Goal: Task Accomplishment & Management: Complete application form

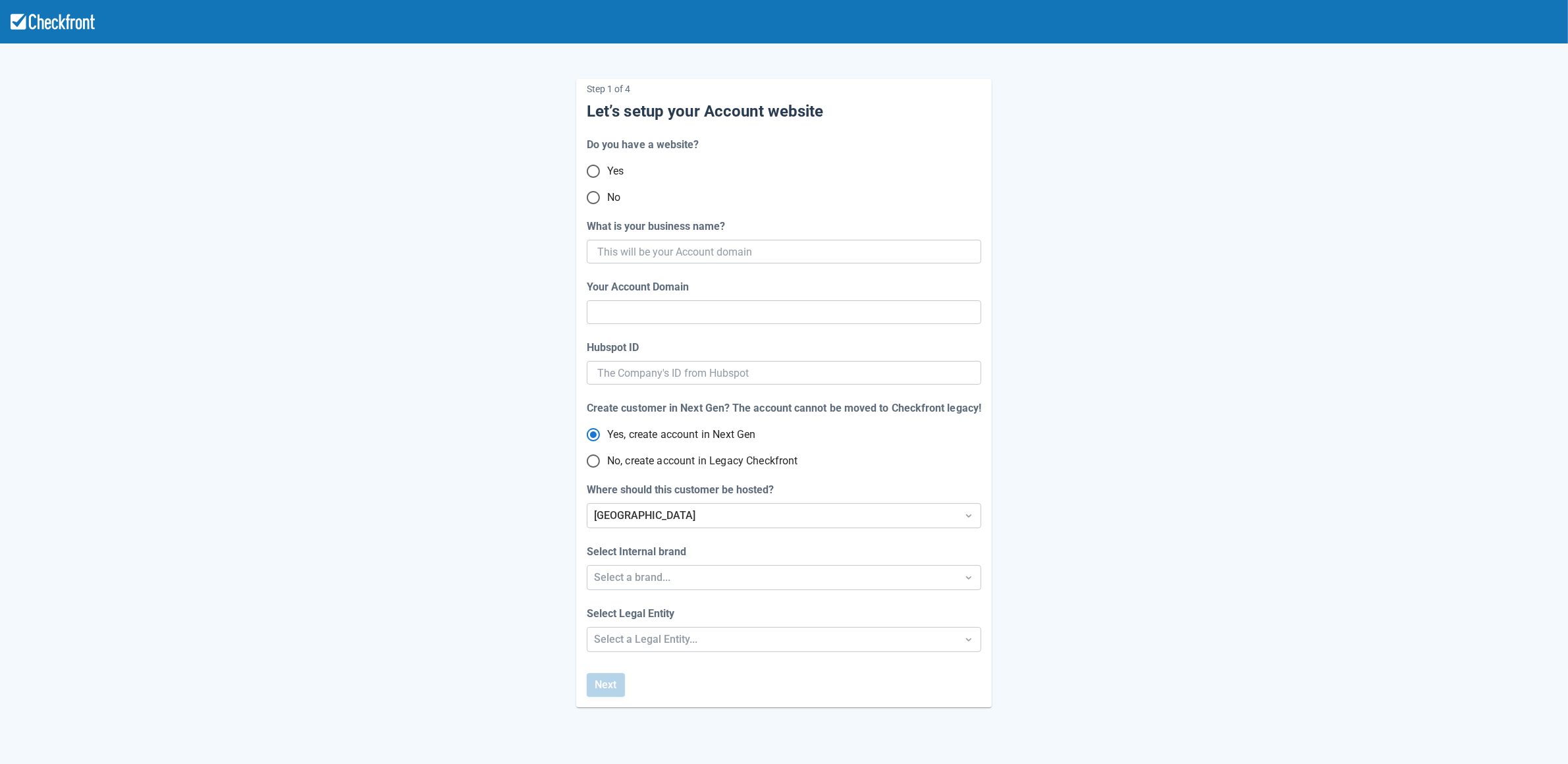
click at [592, 199] on input "No" at bounding box center [593, 197] width 28 height 28
radio input "true"
click at [617, 261] on input "What is your business name?" at bounding box center [782, 251] width 371 height 24
paste input "gpy-20251006t0900"
type input "gpy-20251006t0900"
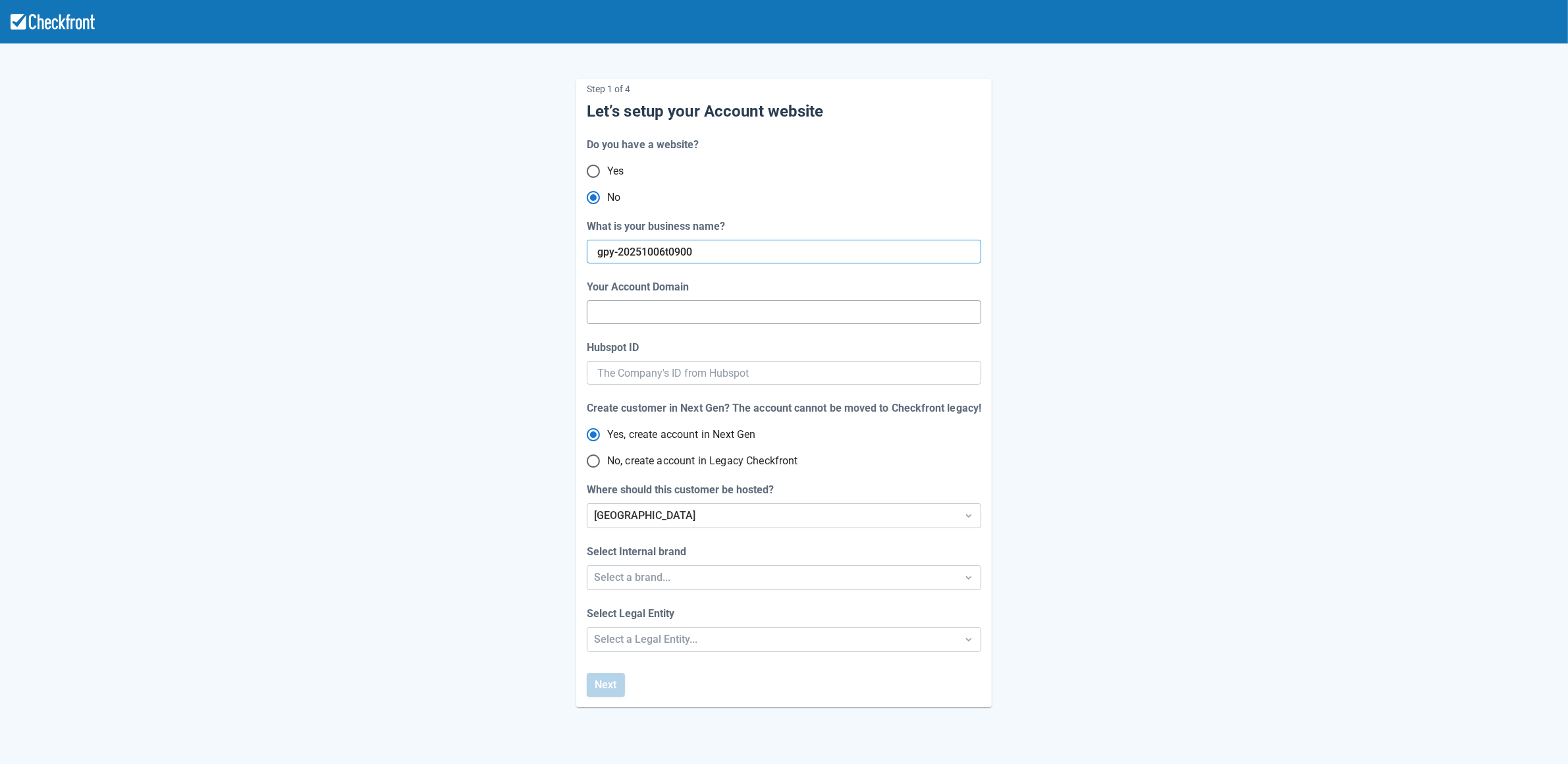
type input "gpy-20251006-t-0900"
radio input "true"
radio input "false"
type input "gpy-20251006t0900"
click at [638, 523] on div "[GEOGRAPHIC_DATA]" at bounding box center [772, 516] width 370 height 24
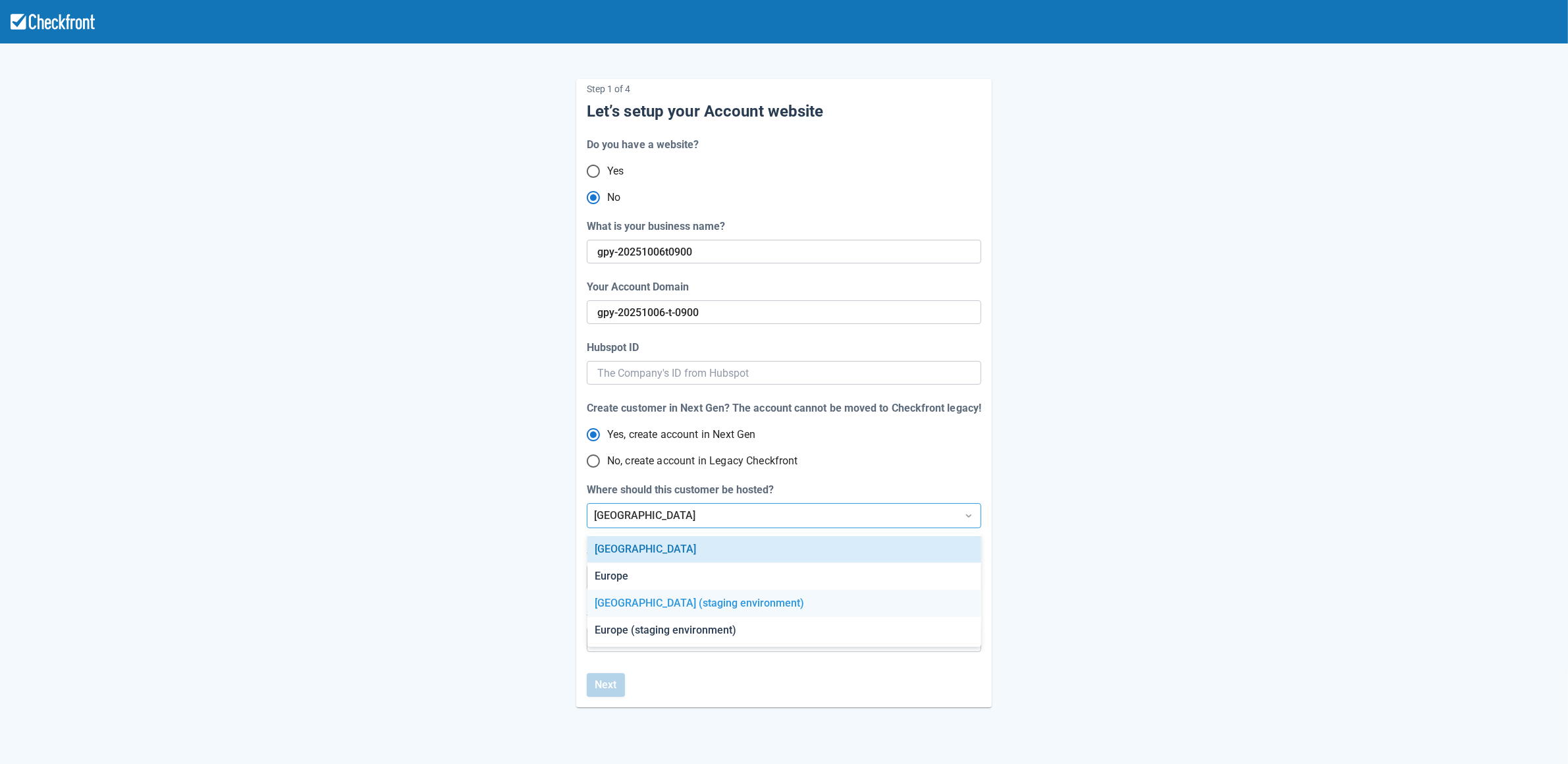
click at [644, 612] on div "[GEOGRAPHIC_DATA] (staging environment)" at bounding box center [784, 604] width 393 height 27
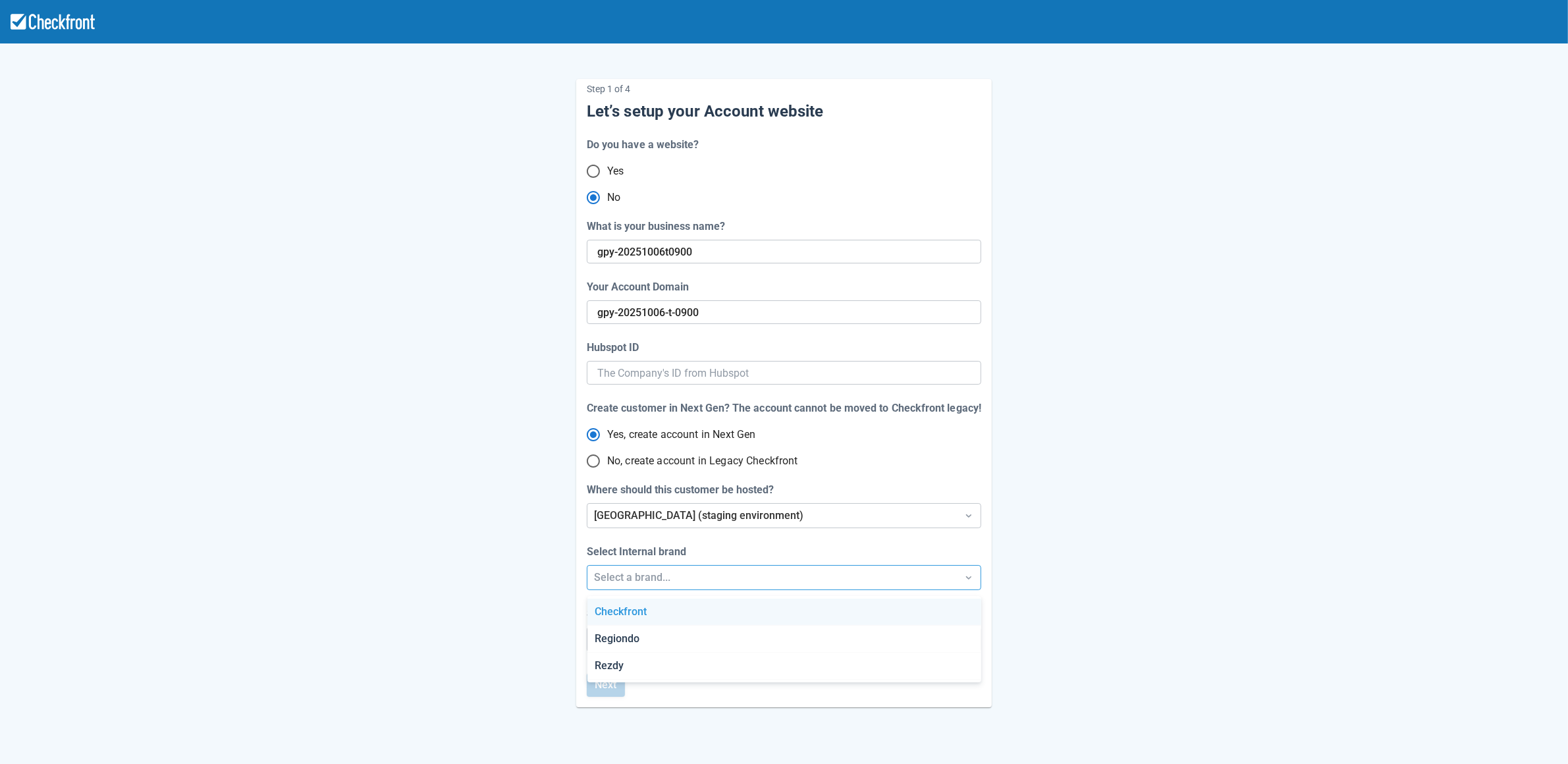
click at [639, 579] on div "Select a brand..." at bounding box center [772, 578] width 356 height 16
click at [623, 630] on div "Regiondo" at bounding box center [784, 639] width 393 height 27
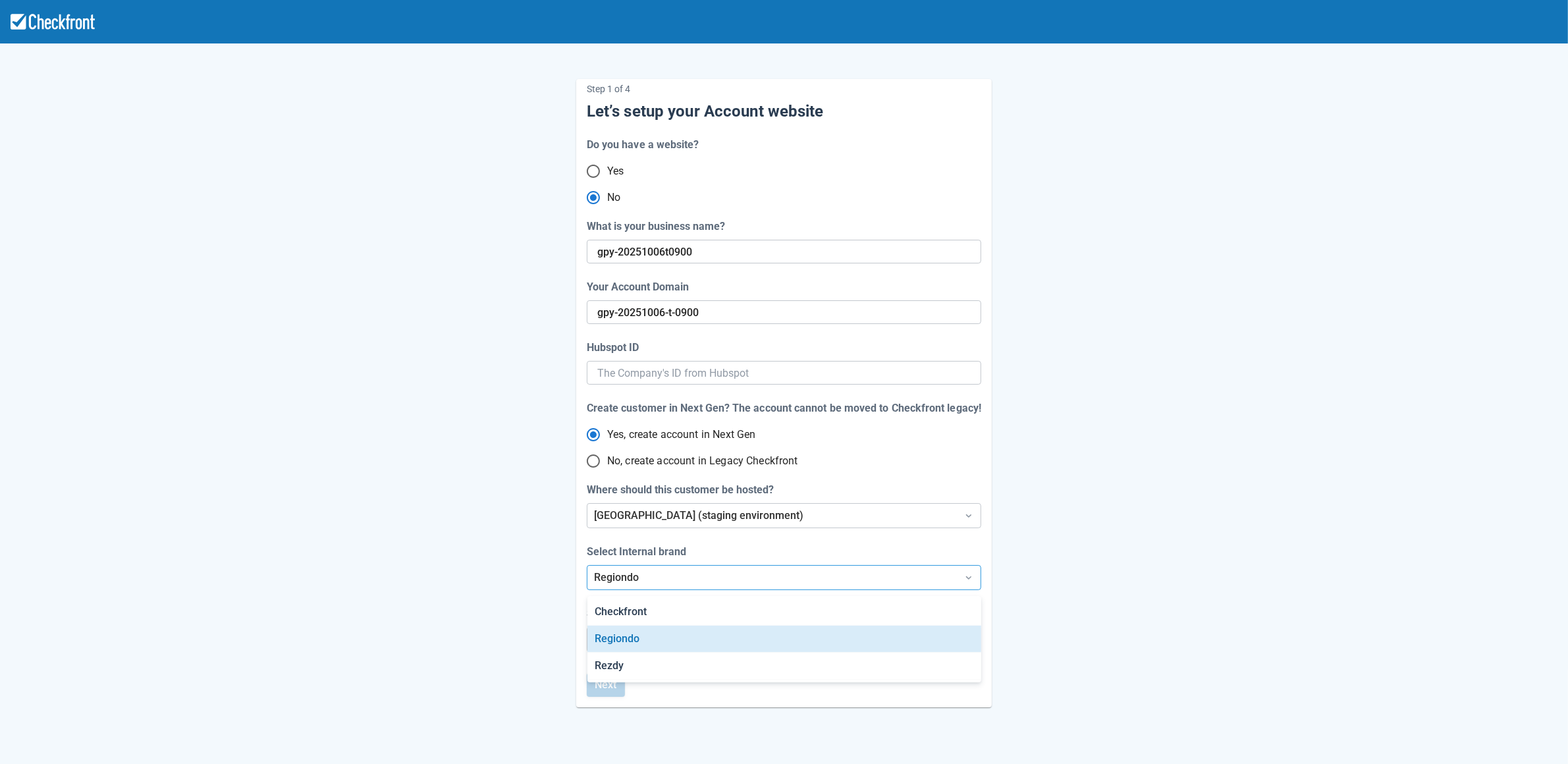
click at [631, 580] on div "Regiondo" at bounding box center [772, 578] width 356 height 16
click at [621, 605] on div "Checkfront" at bounding box center [784, 612] width 393 height 27
click at [620, 657] on div "Step 1 of 4 Let’s setup your Account website Do you have a website? Yes No What…" at bounding box center [783, 393] width 415 height 628
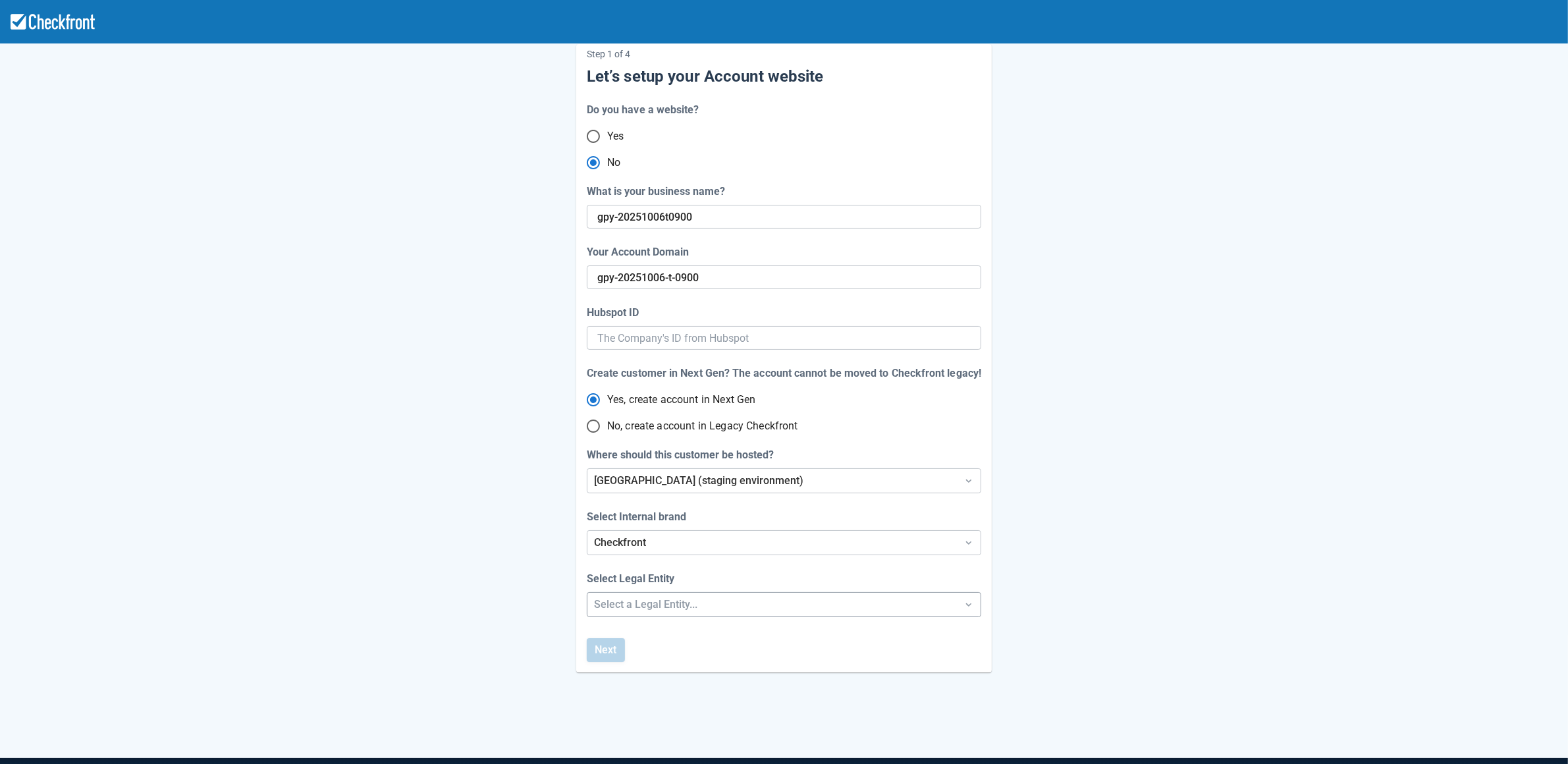
click at [628, 636] on div "Step 1 of 4 Let’s setup your Account website Do you have a website? Yes No What…" at bounding box center [784, 400] width 1568 height 872
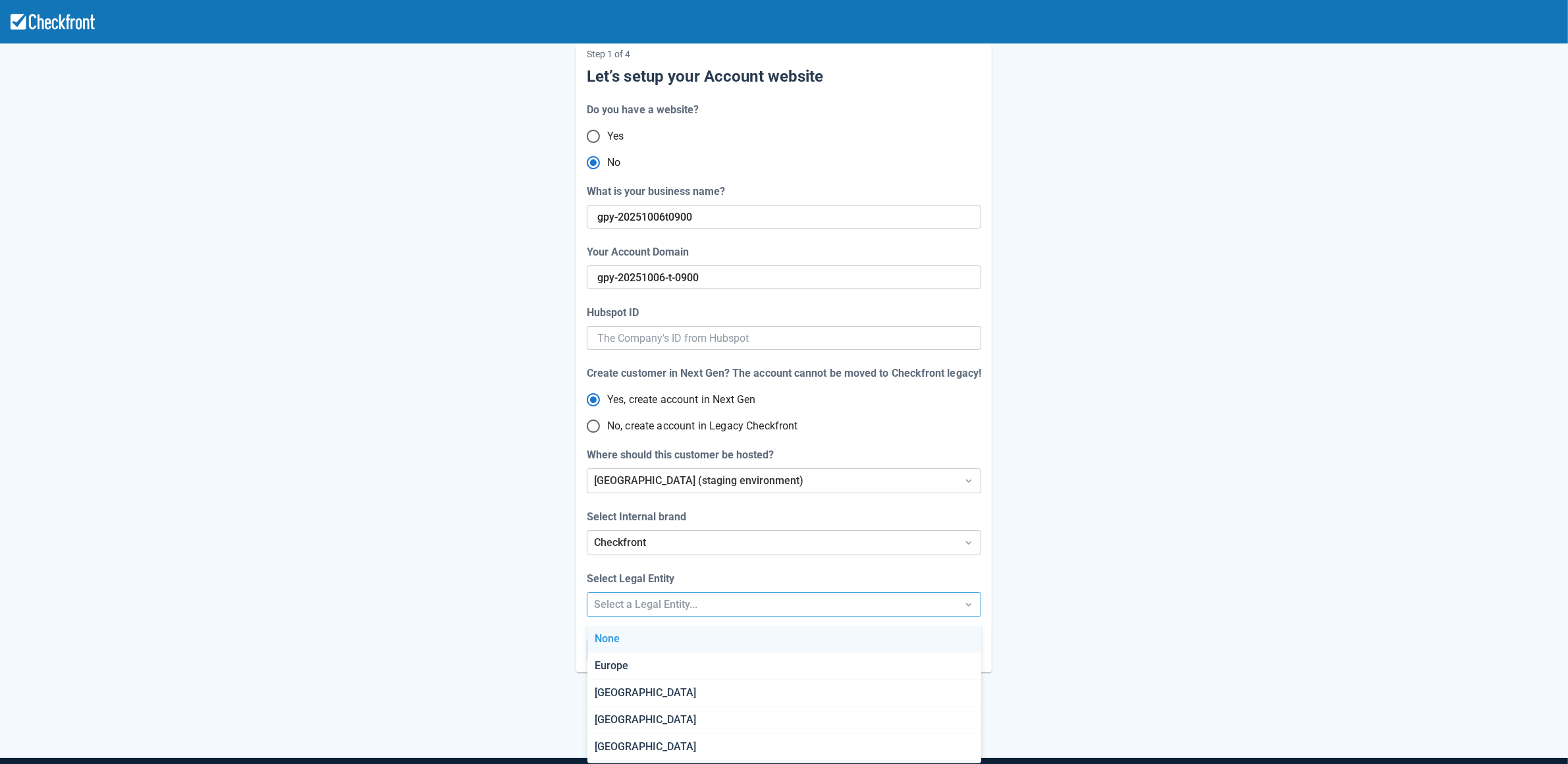
scroll to position [40, 0]
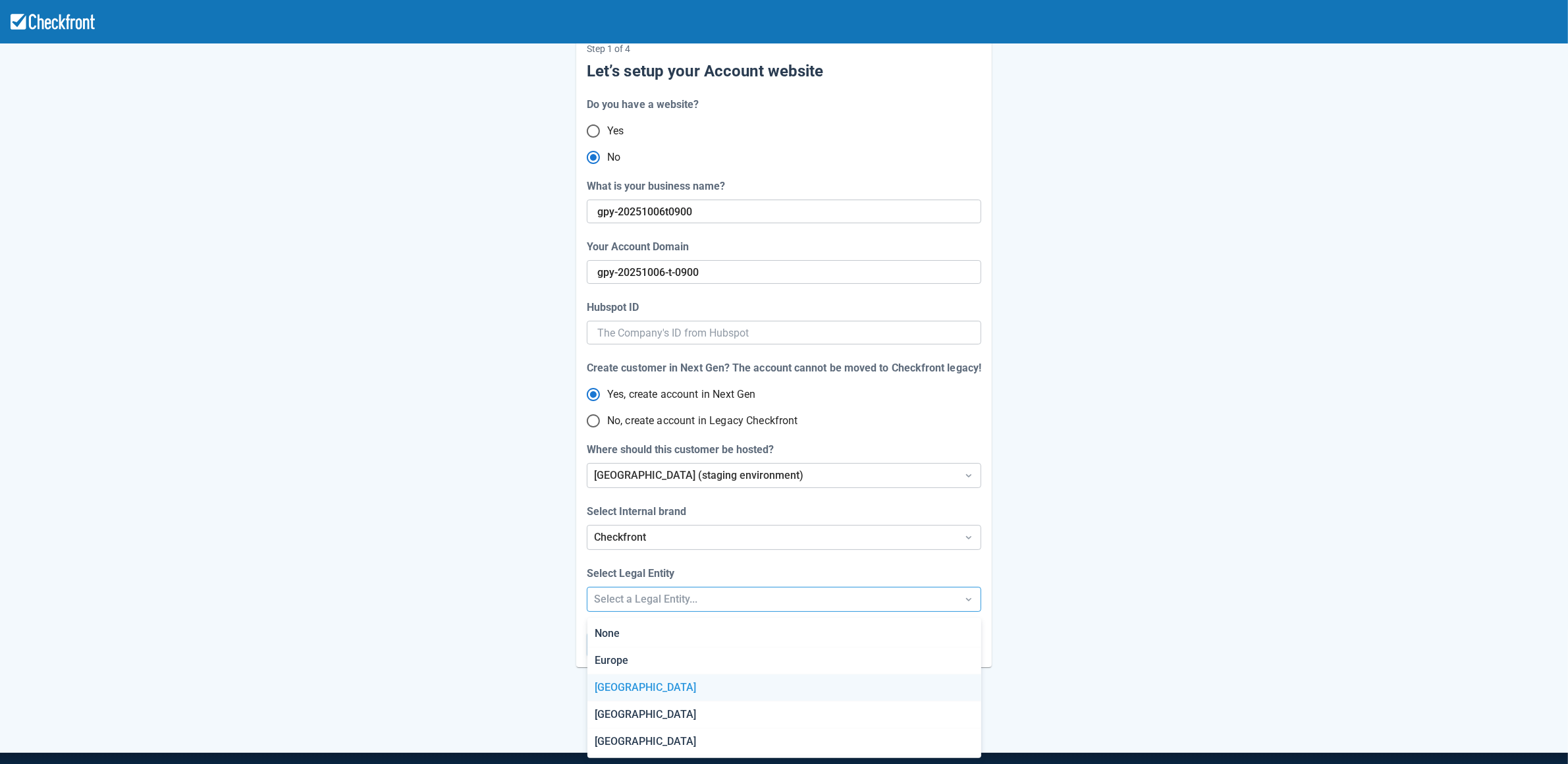
click at [621, 687] on div "[GEOGRAPHIC_DATA]" at bounding box center [784, 688] width 393 height 27
radio input "false"
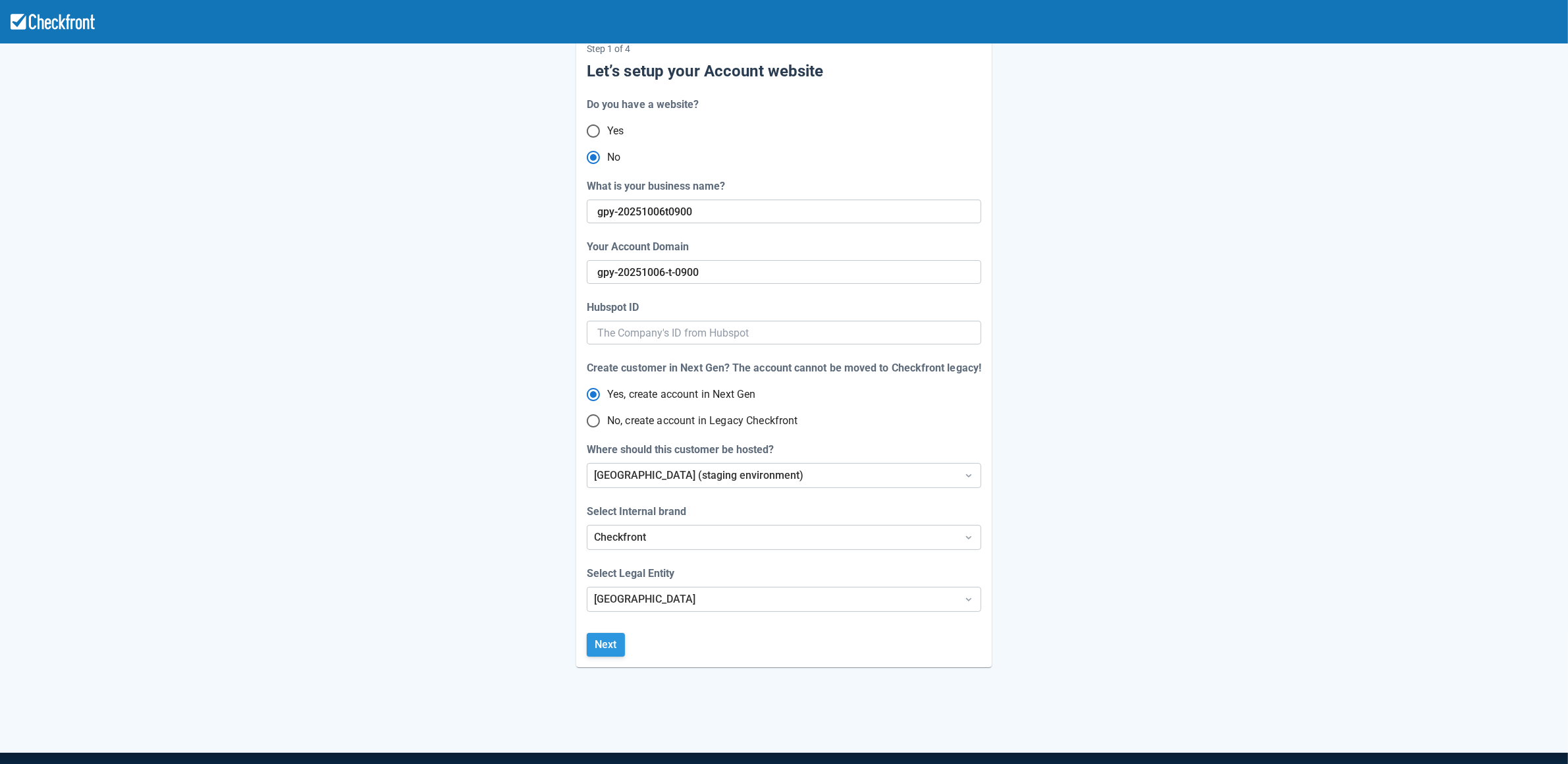
click at [608, 647] on button "Next" at bounding box center [605, 645] width 38 height 24
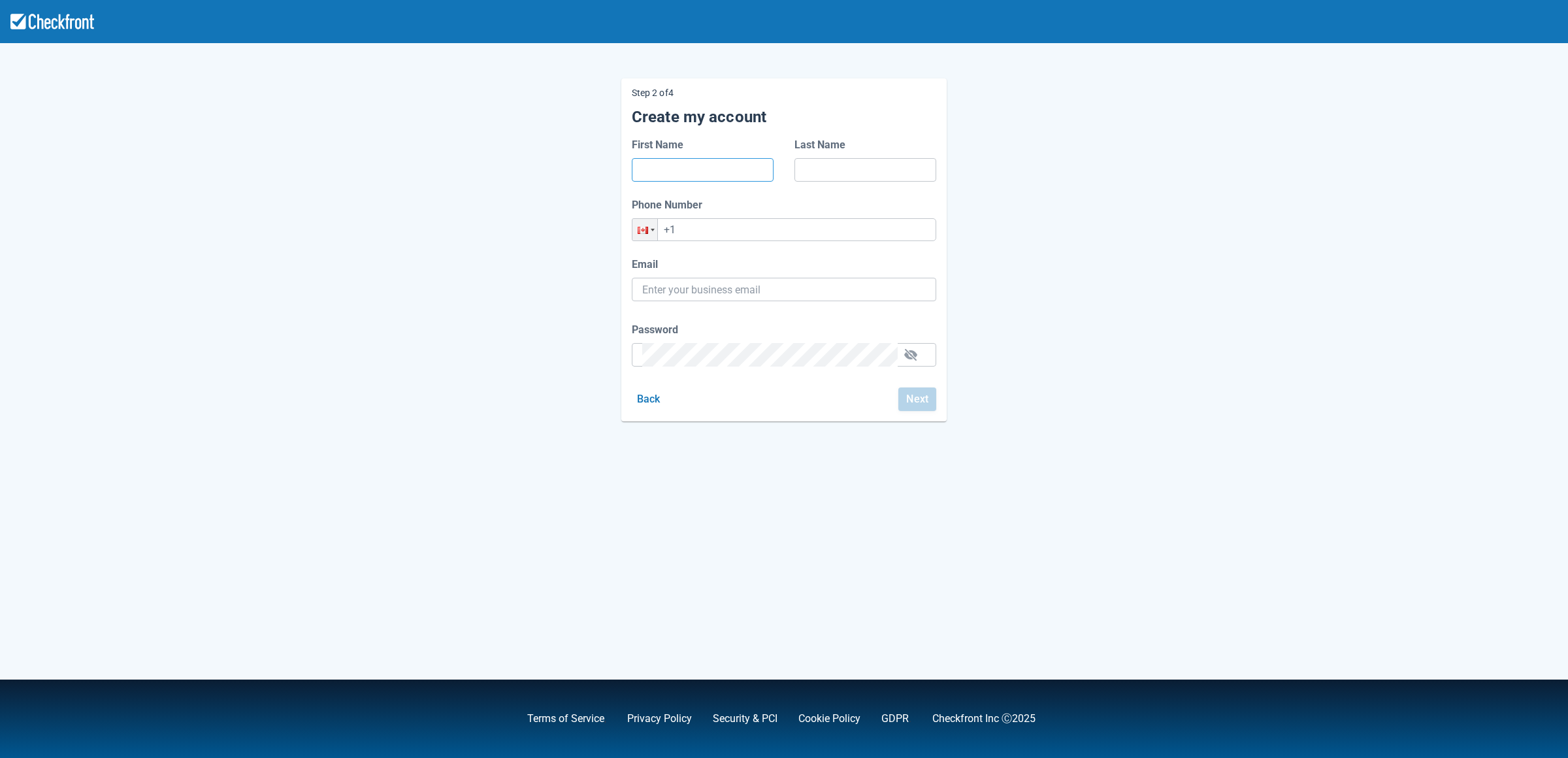
click at [685, 171] on input "First Name" at bounding box center [703, 170] width 121 height 24
type input "CBG"
click at [826, 170] on input "Last Name" at bounding box center [866, 170] width 121 height 24
type input "DFDSF"
click at [761, 222] on input "+1" at bounding box center [784, 229] width 304 height 23
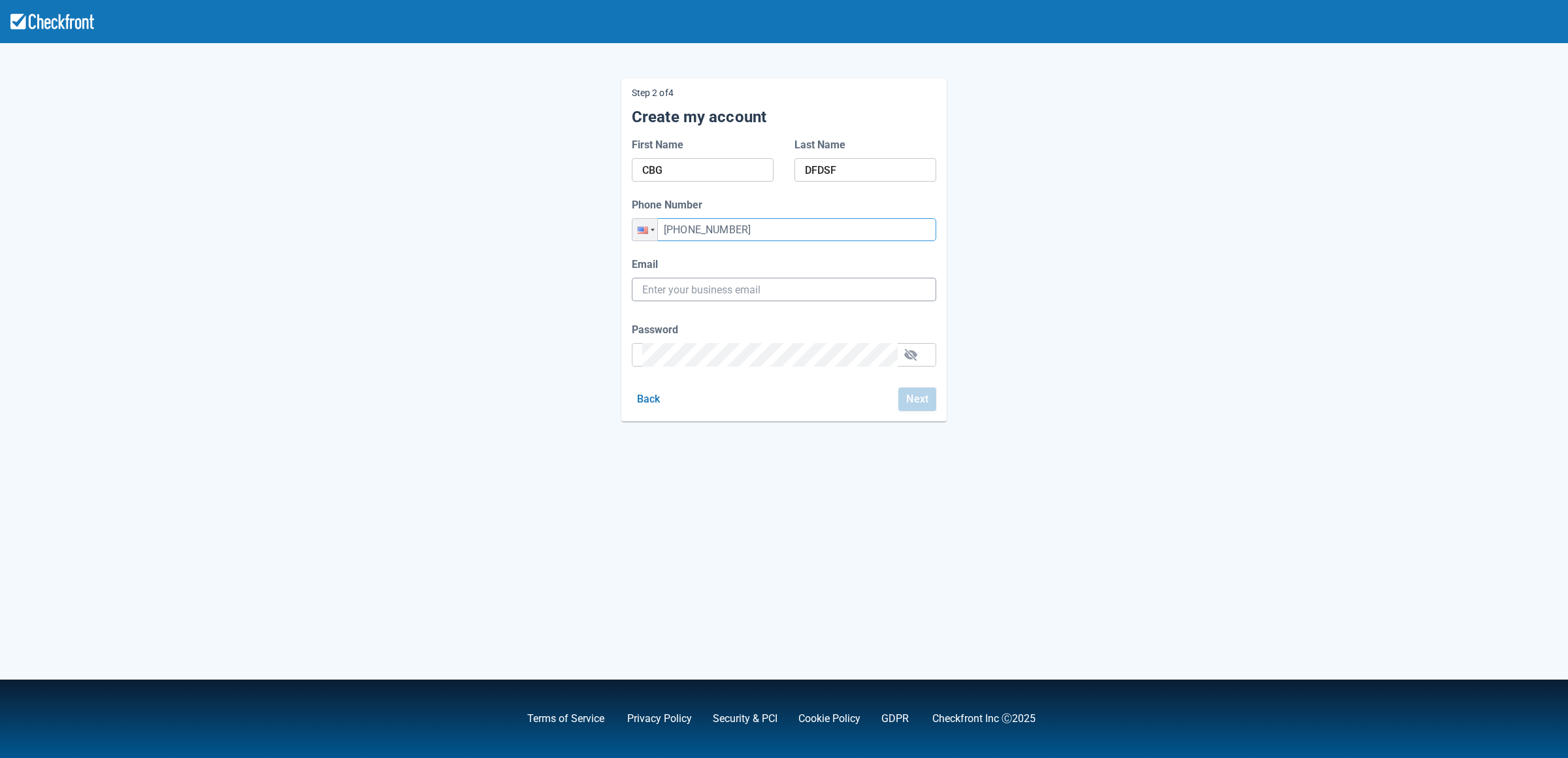
type input "[PHONE_NUMBER]"
click at [718, 295] on input "Email" at bounding box center [784, 289] width 283 height 24
paste input "[EMAIL_ADDRESS][DOMAIN_NAME]"
type input "[EMAIL_ADDRESS][DOMAIN_NAME]"
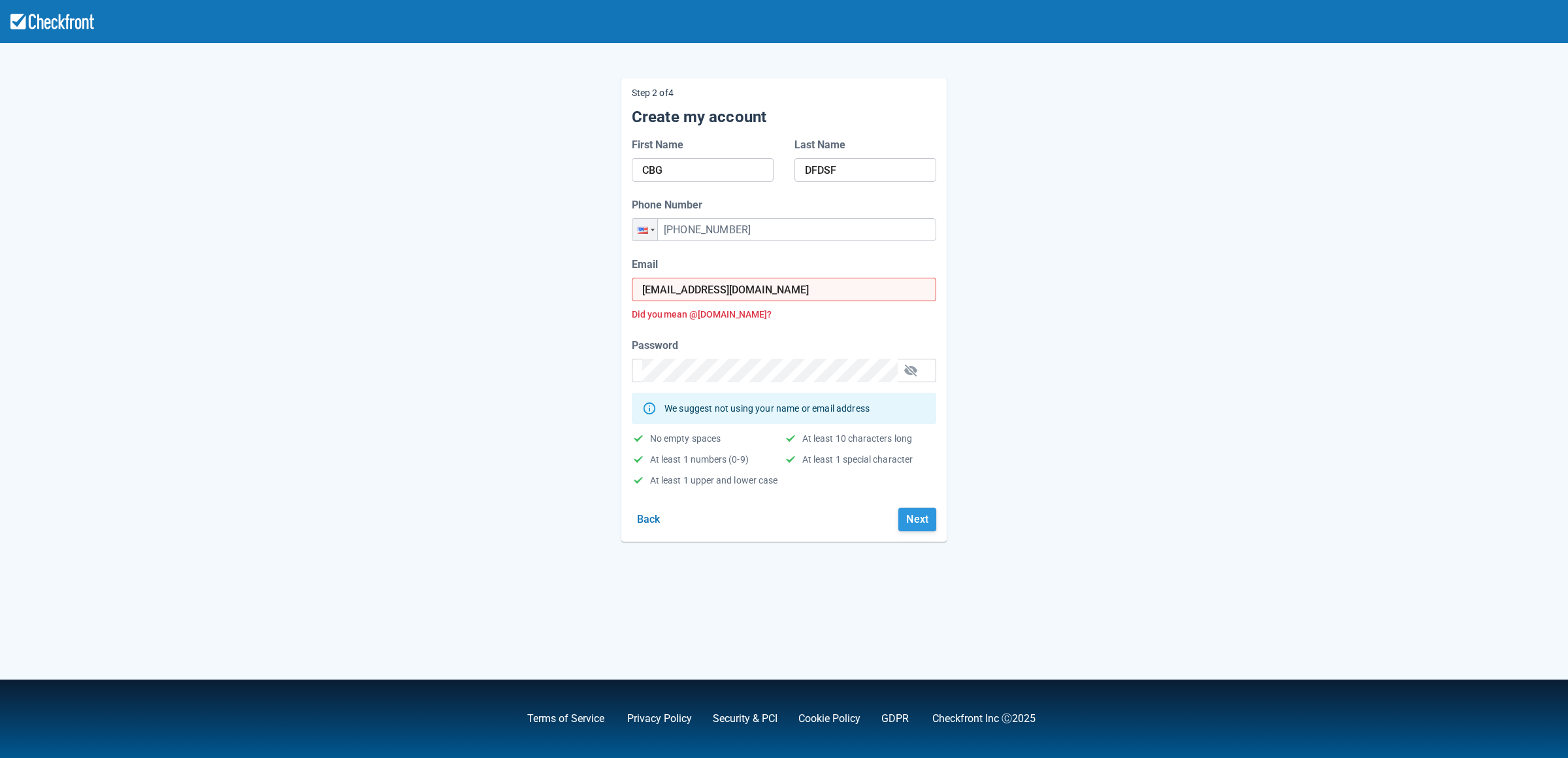
click at [911, 518] on button "Next" at bounding box center [917, 519] width 38 height 24
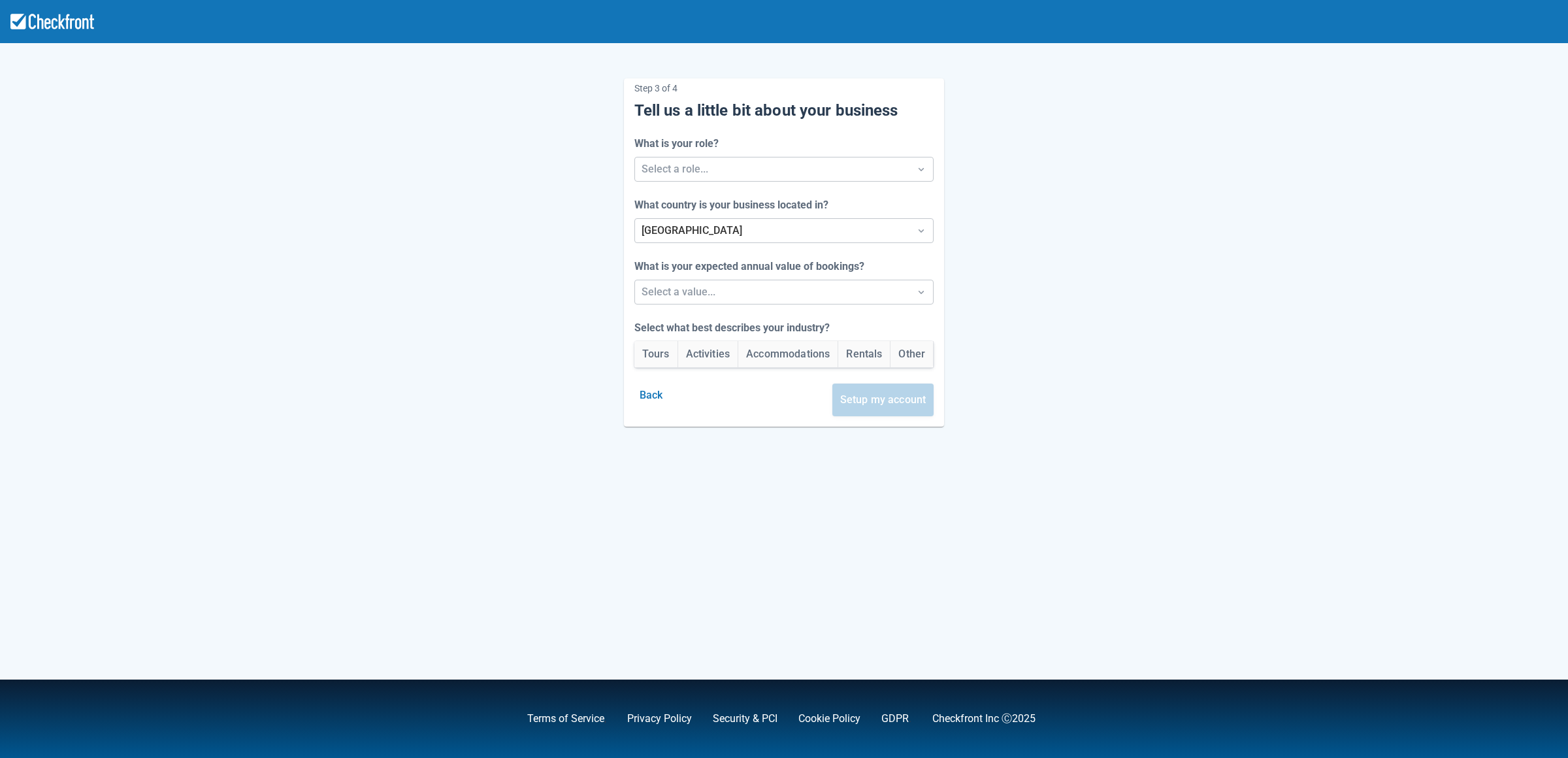
click at [742, 154] on div "What is your role? Select a role..." at bounding box center [784, 158] width 300 height 45
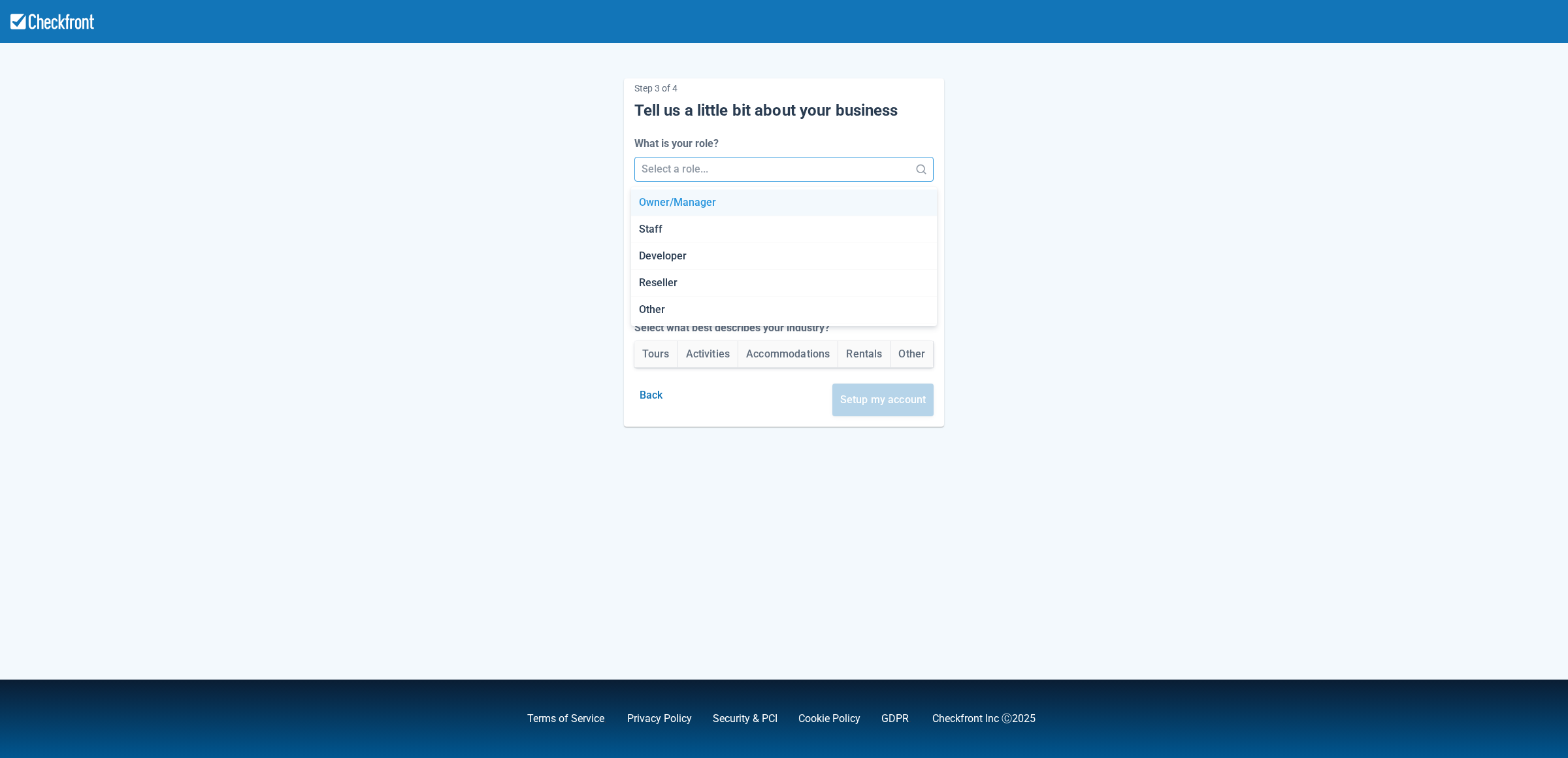
click at [712, 168] on div at bounding box center [772, 169] width 262 height 18
click at [712, 221] on div "Staff" at bounding box center [784, 229] width 306 height 27
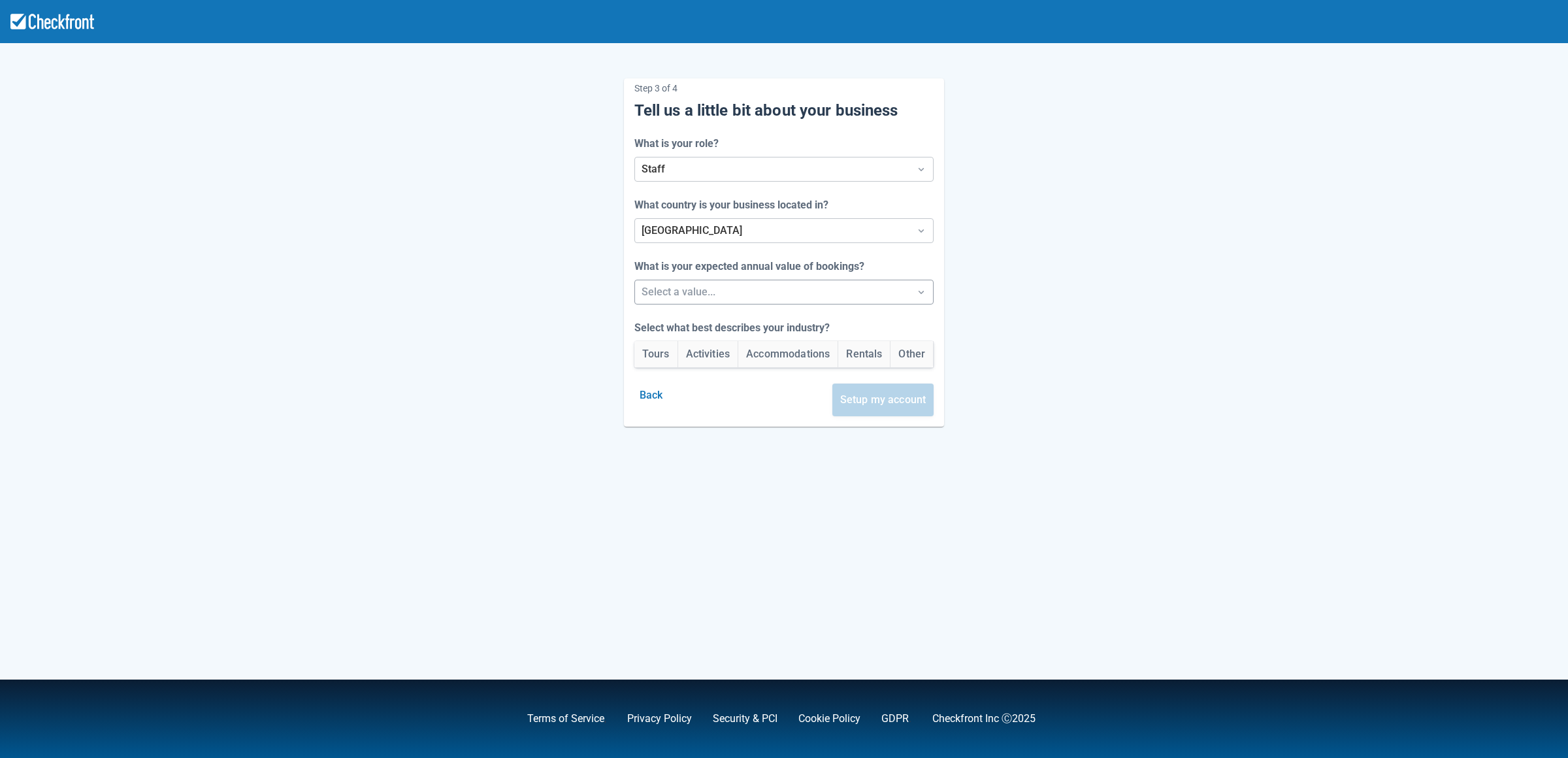
click at [702, 288] on div at bounding box center [772, 292] width 262 height 18
click at [693, 324] on div "Under $250k/yr" at bounding box center [784, 326] width 306 height 27
click at [641, 356] on button "Tours" at bounding box center [657, 354] width 44 height 27
click at [878, 399] on button "Setup my account" at bounding box center [884, 400] width 102 height 32
